Goal: Information Seeking & Learning: Learn about a topic

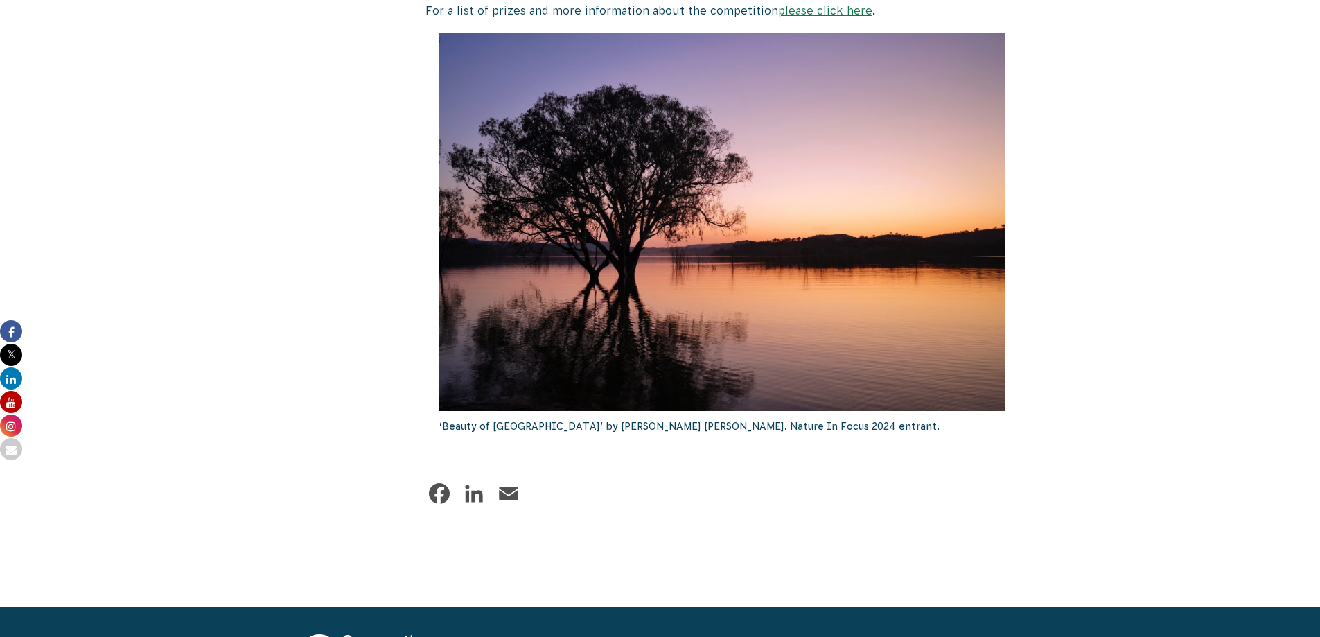
scroll to position [557, 0]
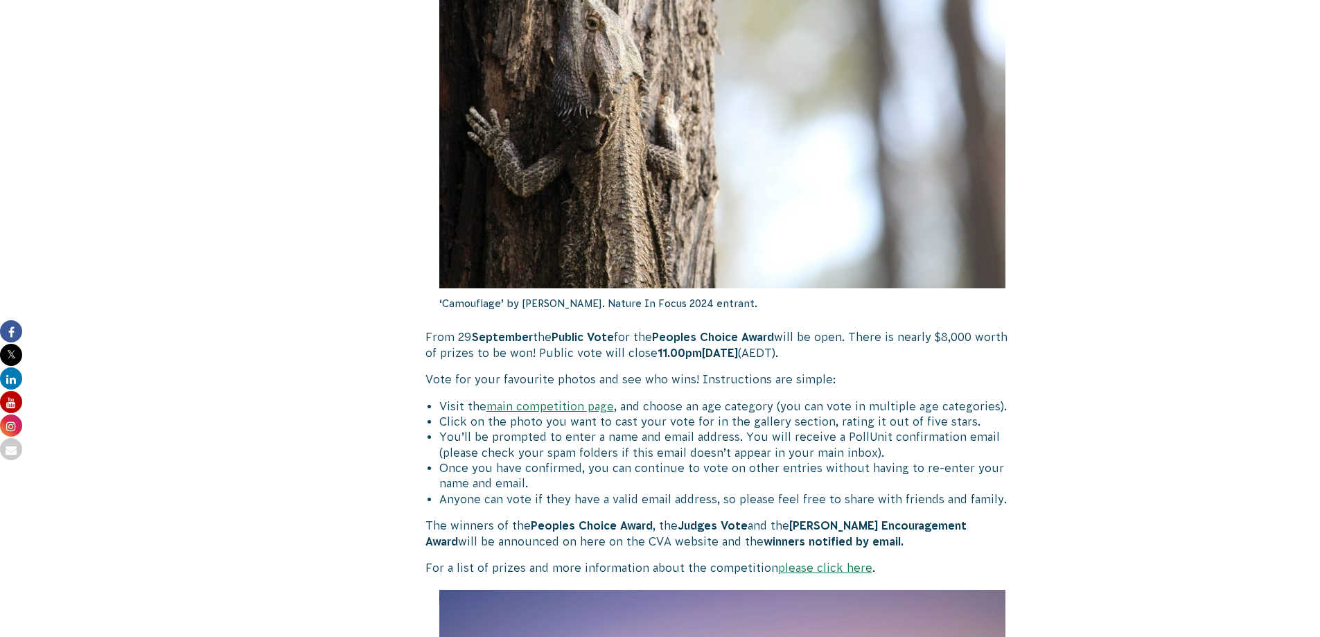
click at [794, 568] on link "please click here" at bounding box center [825, 567] width 94 height 12
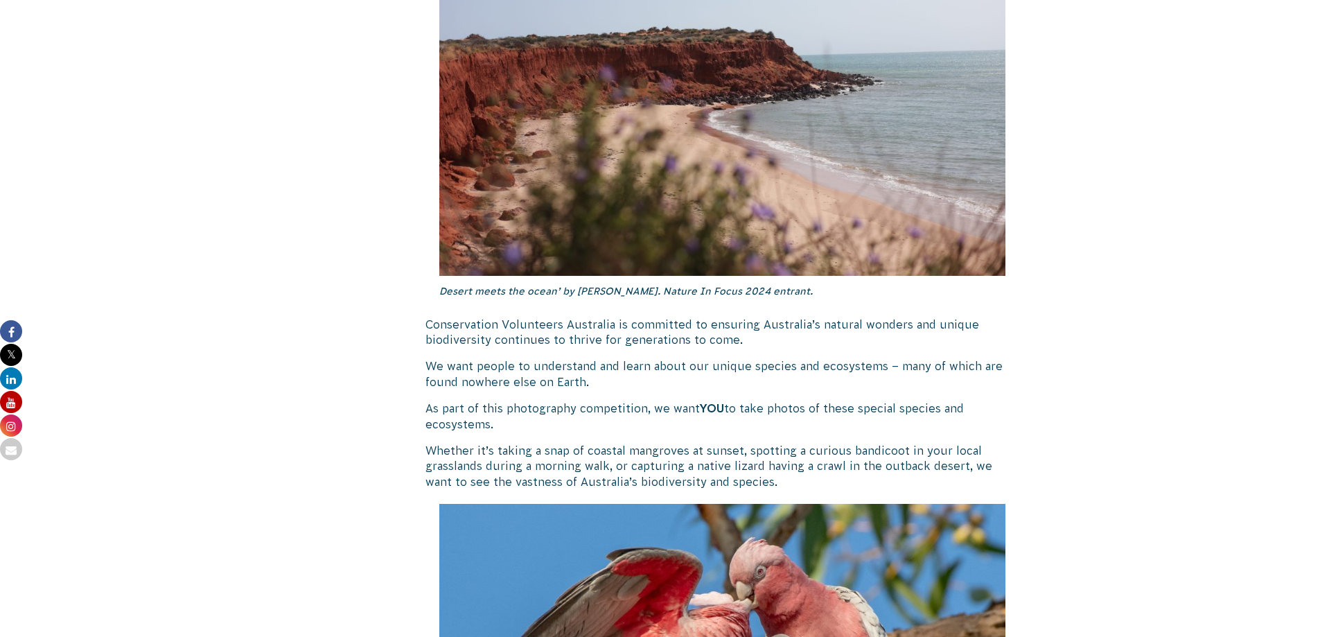
scroll to position [1671, 0]
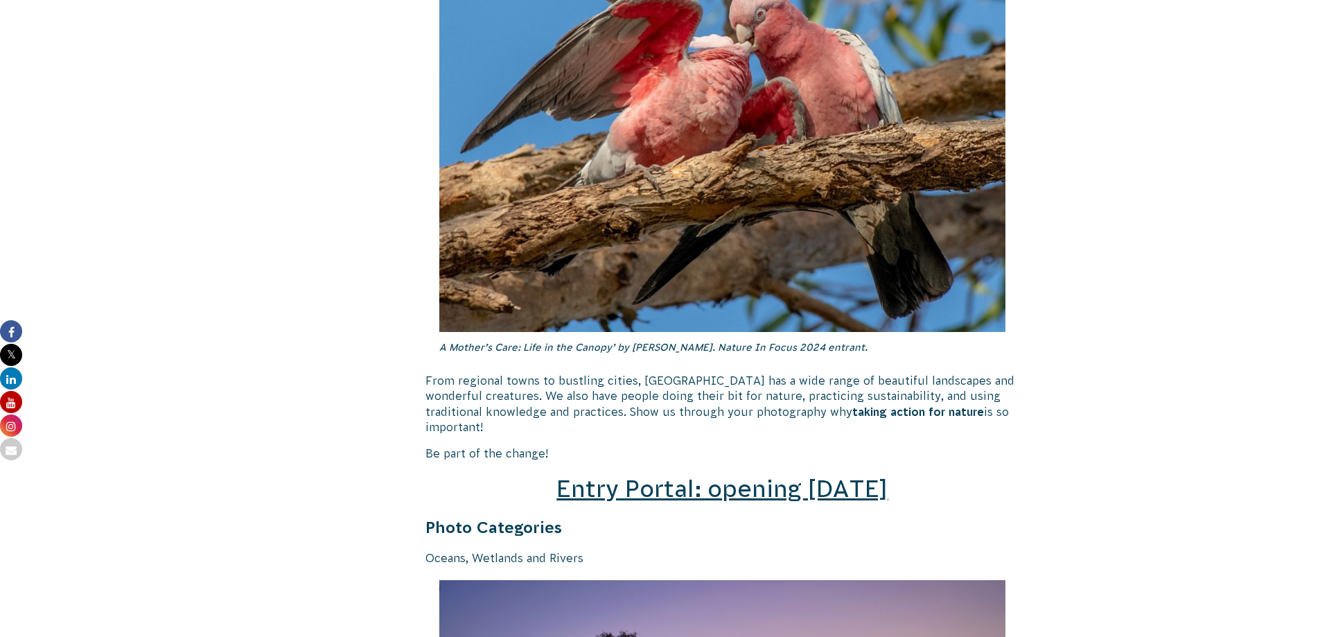
click at [843, 475] on span "Entry Portal: opening [DATE]" at bounding box center [721, 488] width 331 height 26
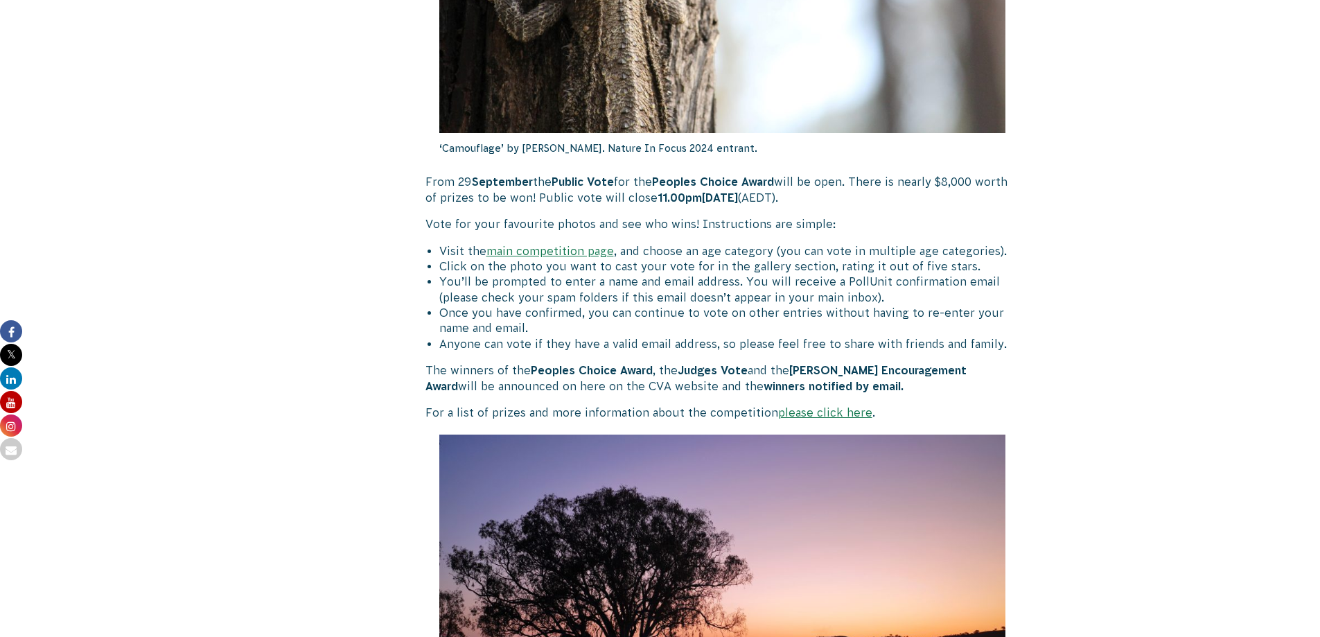
scroll to position [707, 0]
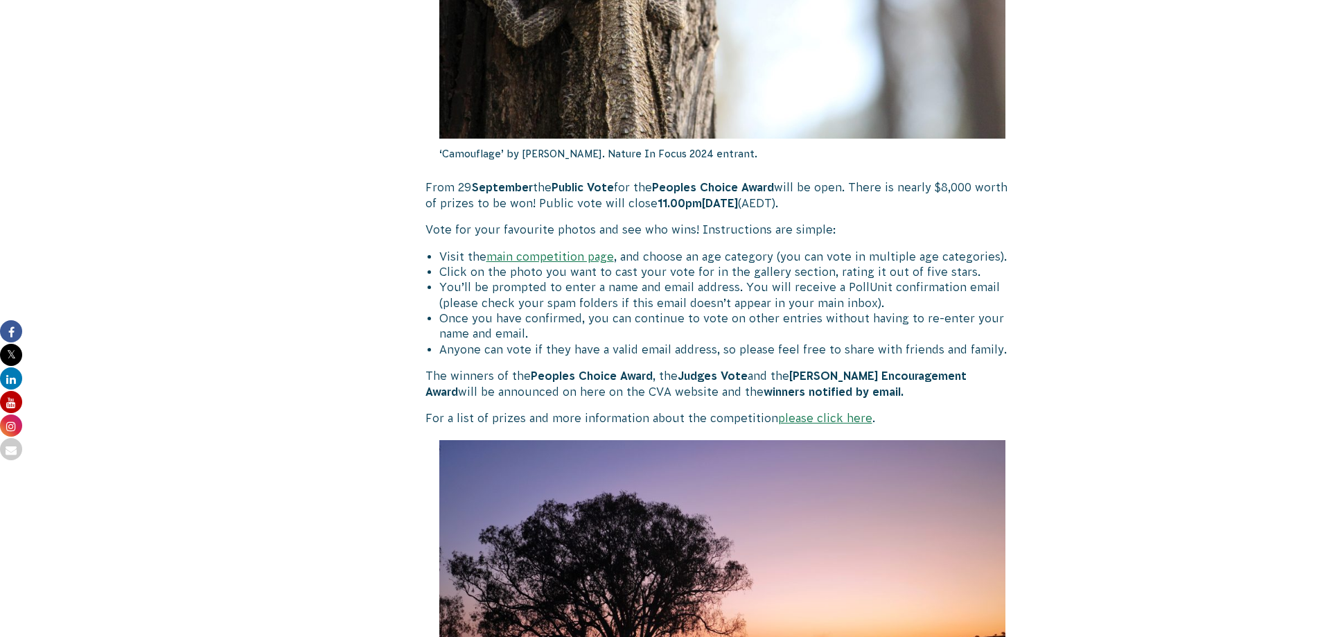
click at [590, 255] on link "main competition page" at bounding box center [549, 256] width 127 height 12
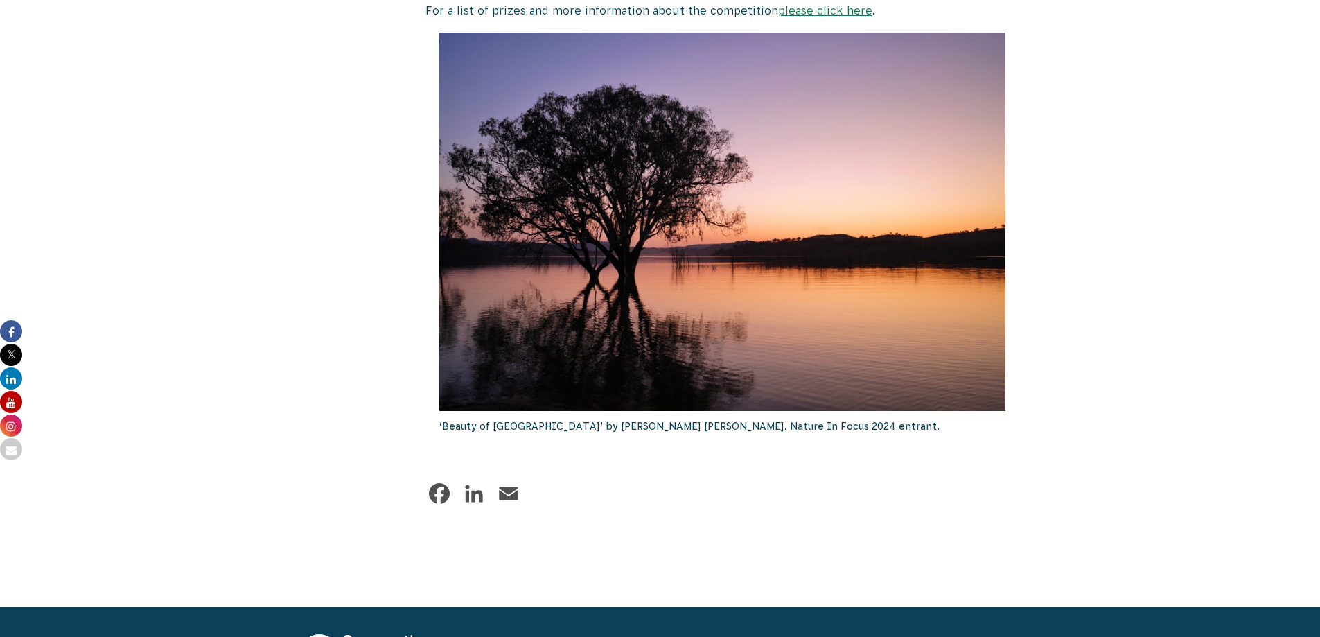
scroll to position [557, 0]
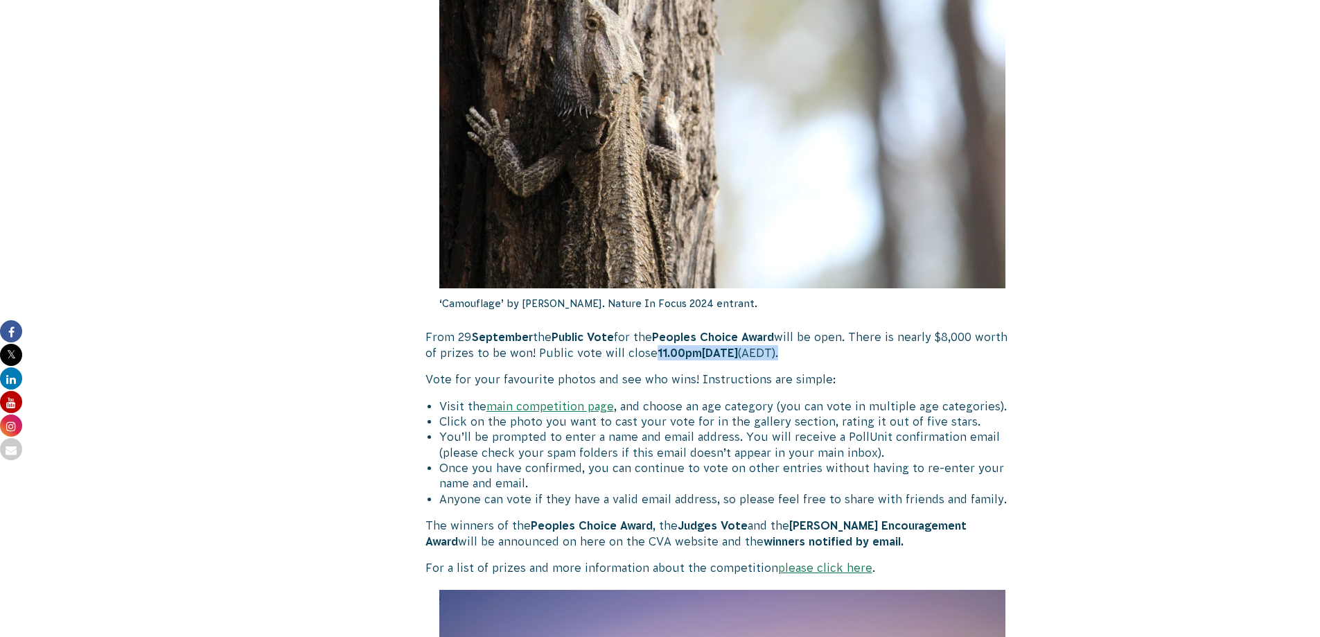
drag, startPoint x: 810, startPoint y: 353, endPoint x: 652, endPoint y: 353, distance: 157.9
click at [652, 353] on p "From 29 September the Public Vote for the Peoples Choice Award will be open. Th…" at bounding box center [722, 344] width 594 height 31
copy p "11.00pm, 10 October ( AEDT )."
